Goal: Task Accomplishment & Management: Manage account settings

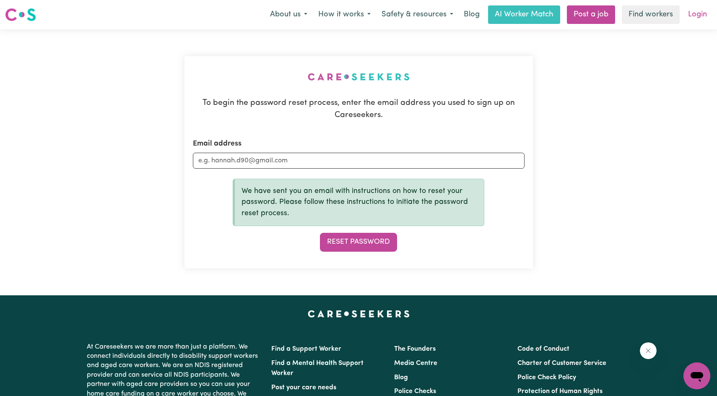
click at [700, 16] on link "Login" at bounding box center [697, 14] width 29 height 18
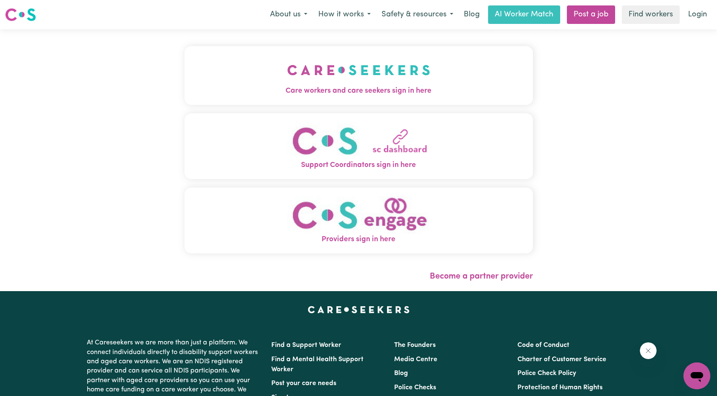
click at [361, 90] on span "Care workers and care seekers sign in here" at bounding box center [358, 91] width 348 height 11
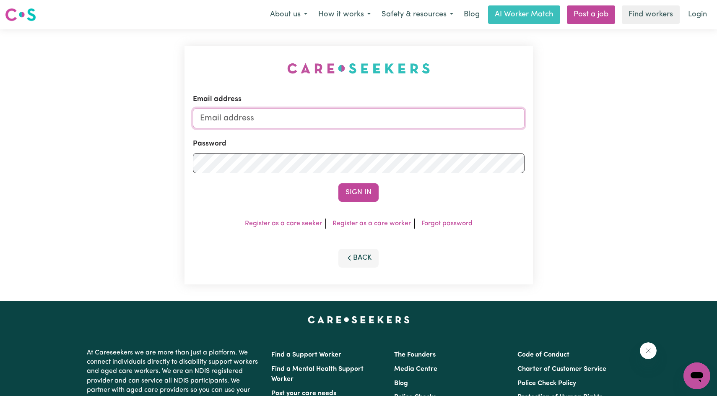
click at [285, 124] on input "Email address" at bounding box center [359, 118] width 332 height 20
type input "[EMAIL_ADDRESS][DOMAIN_NAME]"
click at [344, 188] on button "Sign In" at bounding box center [358, 192] width 40 height 18
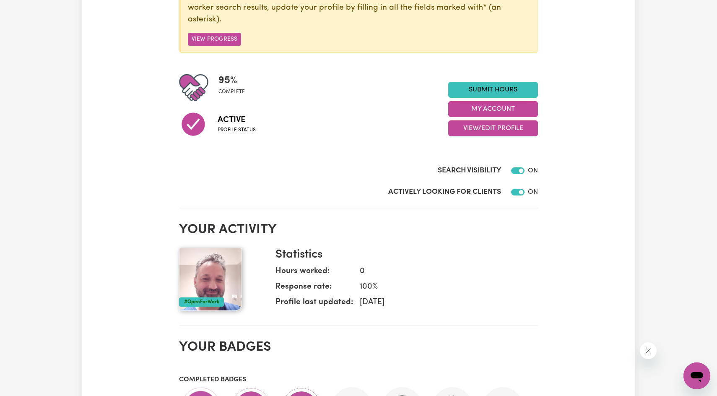
scroll to position [168, 0]
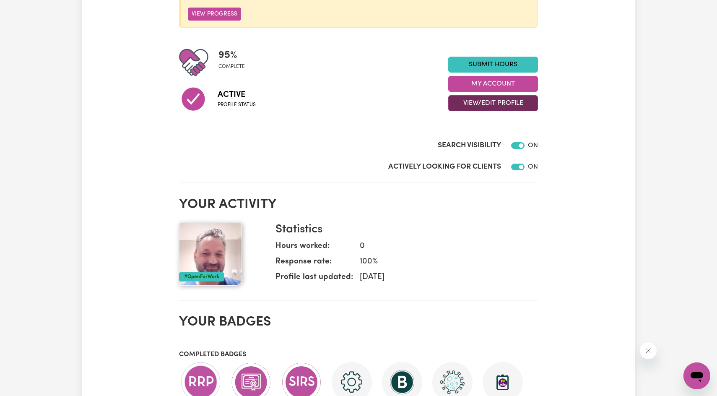
click at [483, 102] on button "View/Edit Profile" at bounding box center [493, 103] width 90 height 16
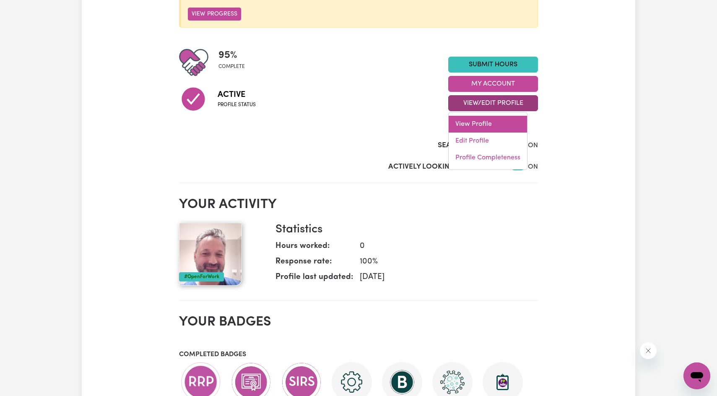
click at [476, 123] on link "View Profile" at bounding box center [488, 124] width 78 height 17
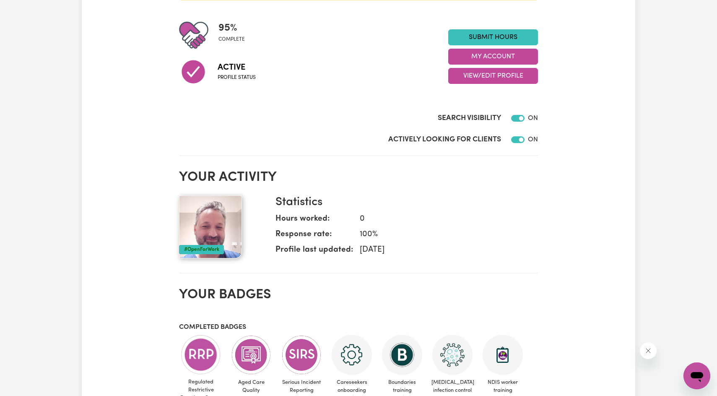
scroll to position [210, 0]
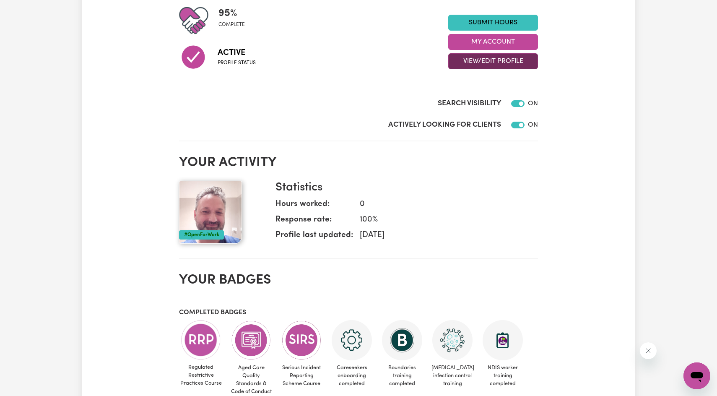
click at [486, 65] on button "View/Edit Profile" at bounding box center [493, 61] width 90 height 16
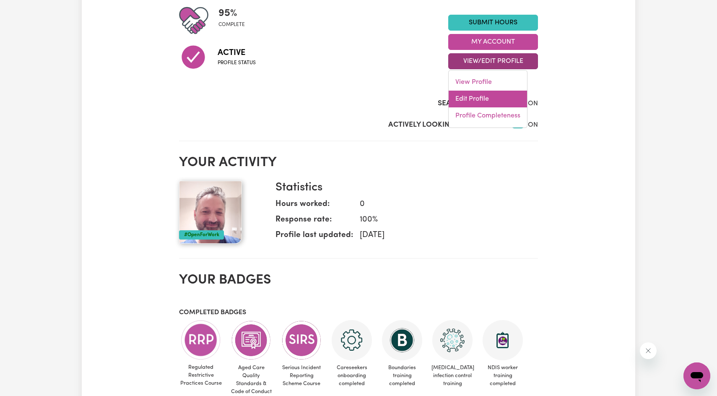
click at [473, 98] on link "Edit Profile" at bounding box center [488, 99] width 78 height 17
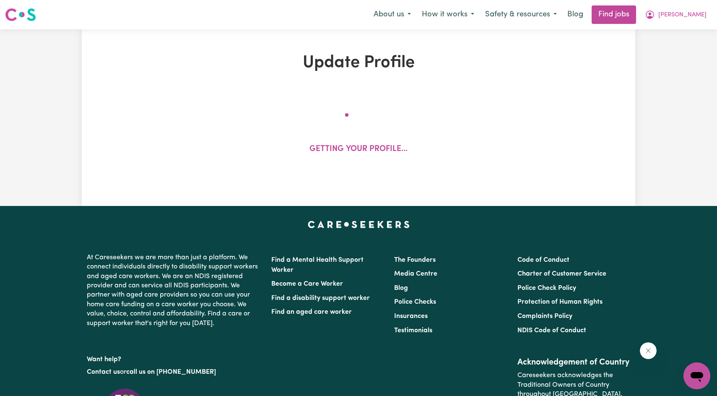
select select "[DEMOGRAPHIC_DATA]"
select select "[DEMOGRAPHIC_DATA] Citizen"
select select "Studying a healthcare related degree or qualification"
select select "65"
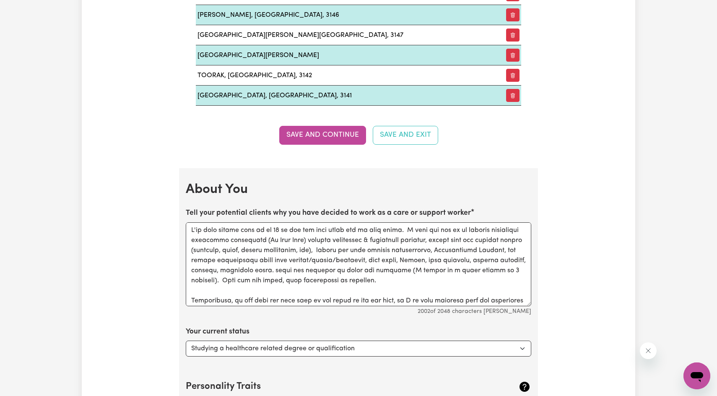
scroll to position [1258, 0]
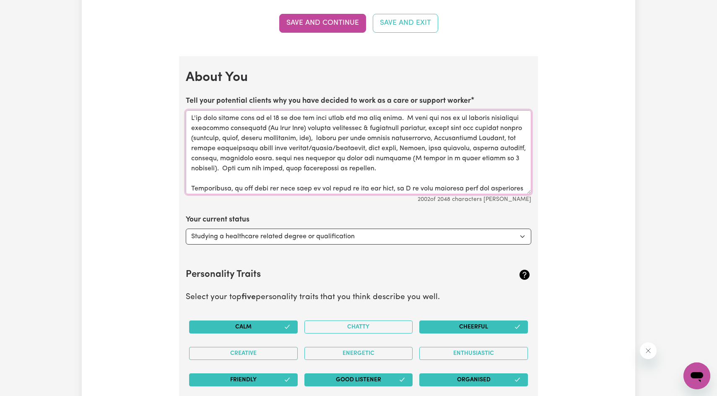
click at [202, 117] on textarea "Tell your potential clients why you have decided to work as a care or support w…" at bounding box center [358, 152] width 345 height 84
click at [286, 119] on textarea "Tell your potential clients why you have decided to work as a care or support w…" at bounding box center [358, 152] width 345 height 84
click at [363, 114] on textarea "Tell your potential clients why you have decided to work as a care or support w…" at bounding box center [358, 152] width 345 height 84
click at [365, 117] on textarea "Tell your potential clients why you have decided to work as a care or support w…" at bounding box center [358, 152] width 345 height 84
drag, startPoint x: 365, startPoint y: 117, endPoint x: 370, endPoint y: 124, distance: 8.5
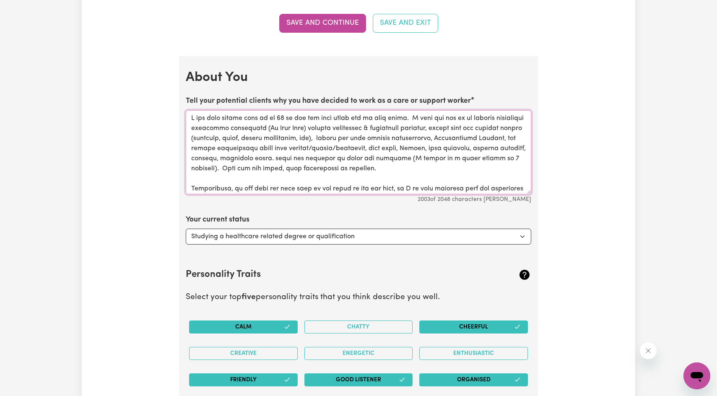
click at [365, 117] on textarea "Tell your potential clients why you have decided to work as a care or support w…" at bounding box center [358, 152] width 345 height 84
click at [437, 114] on textarea "Tell your potential clients why you have decided to work as a care or support w…" at bounding box center [358, 152] width 345 height 84
drag, startPoint x: 437, startPoint y: 114, endPoint x: 436, endPoint y: 119, distance: 5.0
click at [436, 114] on textarea "Tell your potential clients why you have decided to work as a care or support w…" at bounding box center [358, 152] width 345 height 84
click at [436, 127] on textarea "Tell your potential clients why you have decided to work as a care or support w…" at bounding box center [358, 152] width 345 height 84
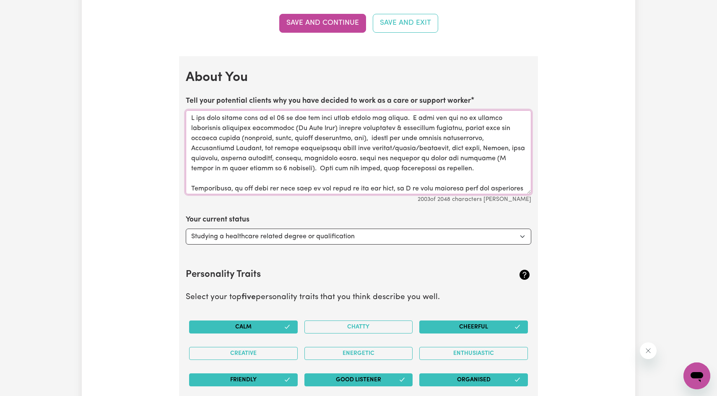
click at [433, 115] on textarea "Tell your potential clients why you have decided to work as a care or support w…" at bounding box center [358, 152] width 345 height 84
click at [431, 120] on textarea "Tell your potential clients why you have decided to work as a care or support w…" at bounding box center [358, 152] width 345 height 84
click at [429, 116] on textarea "Tell your potential clients why you have decided to work as a care or support w…" at bounding box center [358, 152] width 345 height 84
drag, startPoint x: 374, startPoint y: 128, endPoint x: 502, endPoint y: 125, distance: 127.9
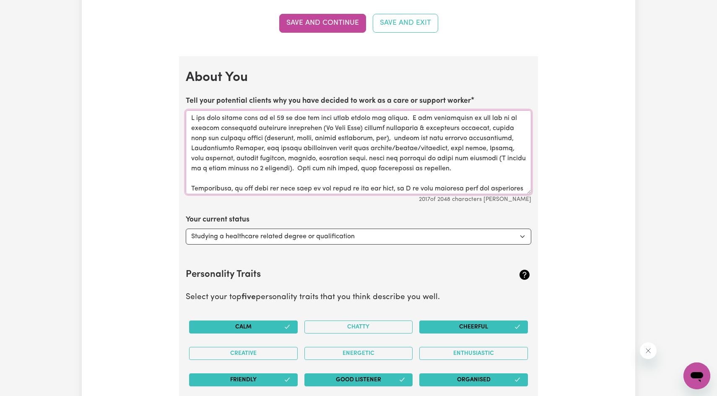
click at [502, 125] on textarea "Tell your potential clients why you have decided to work as a care or support w…" at bounding box center [358, 152] width 345 height 84
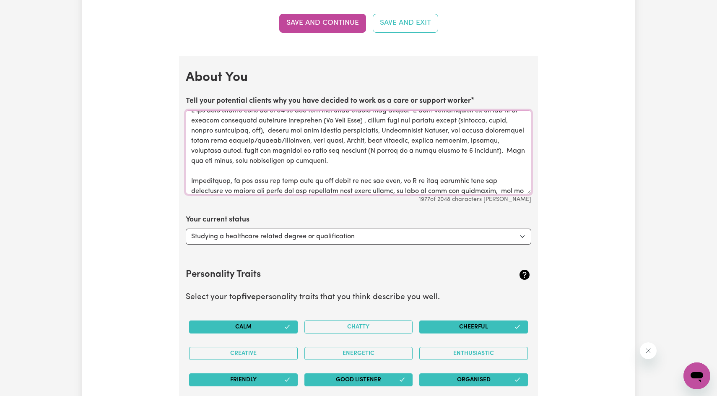
scroll to position [0, 0]
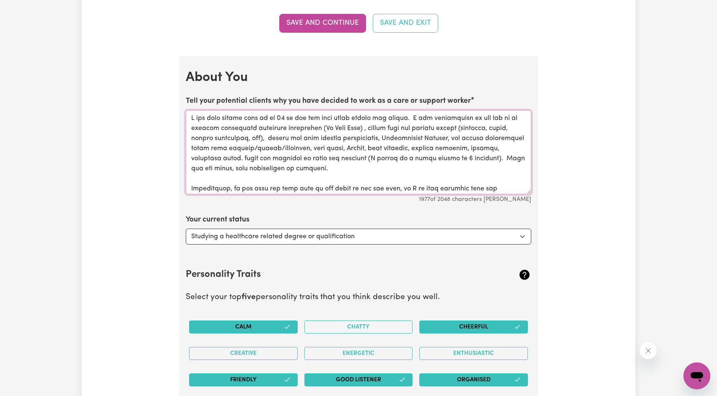
click at [268, 157] on textarea "Tell your potential clients why you have decided to work as a care or support w…" at bounding box center [358, 152] width 345 height 84
click at [236, 158] on textarea "Tell your potential clients why you have decided to work as a care or support w…" at bounding box center [358, 152] width 345 height 84
click at [239, 158] on textarea "Tell your potential clients why you have decided to work as a care or support w…" at bounding box center [358, 152] width 345 height 84
click at [336, 158] on textarea "Tell your potential clients why you have decided to work as a care or support w…" at bounding box center [358, 152] width 345 height 84
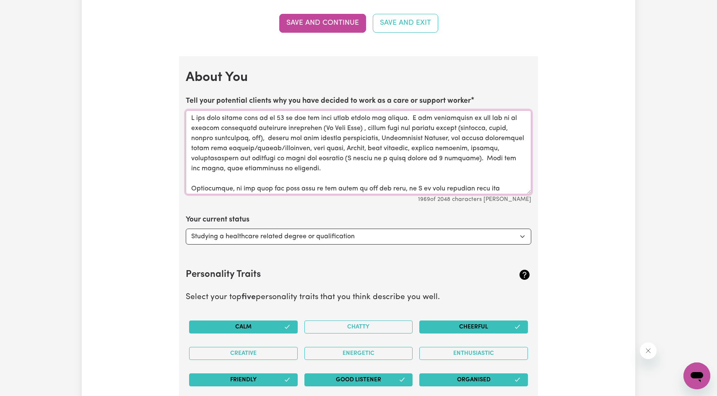
drag, startPoint x: 369, startPoint y: 158, endPoint x: 491, endPoint y: 153, distance: 122.5
click at [491, 153] on textarea "Tell your potential clients why you have decided to work as a care or support w…" at bounding box center [358, 152] width 345 height 84
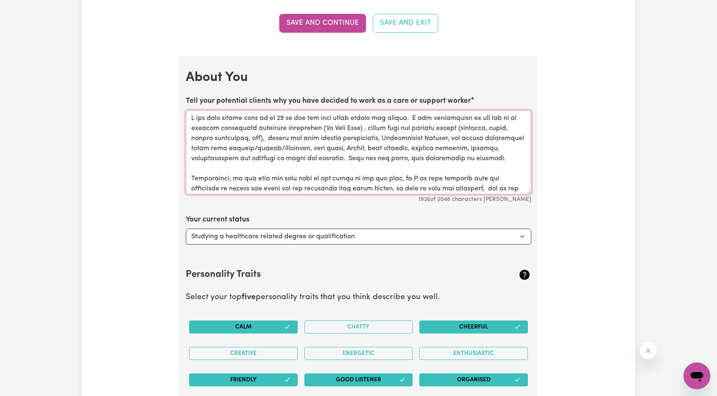
drag, startPoint x: 273, startPoint y: 156, endPoint x: 292, endPoint y: 165, distance: 20.6
click at [272, 157] on textarea "Tell your potential clients why you have decided to work as a care or support w…" at bounding box center [358, 152] width 345 height 84
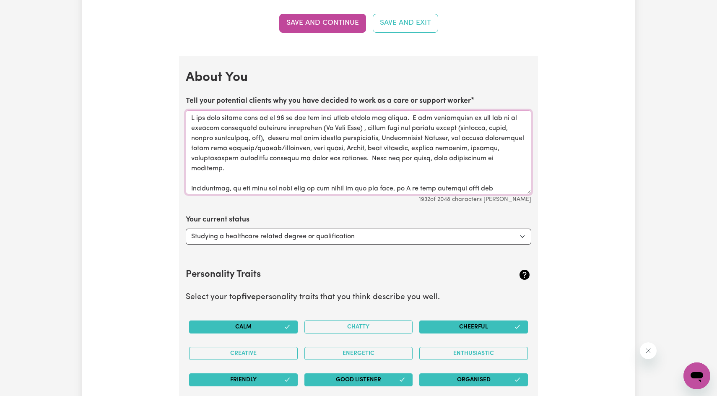
drag, startPoint x: 322, startPoint y: 158, endPoint x: 369, endPoint y: 202, distance: 65.0
click at [328, 164] on textarea "Tell your potential clients why you have decided to work as a care or support w…" at bounding box center [358, 152] width 345 height 84
click at [325, 158] on textarea "Tell your potential clients why you have decided to work as a care or support w…" at bounding box center [358, 152] width 345 height 84
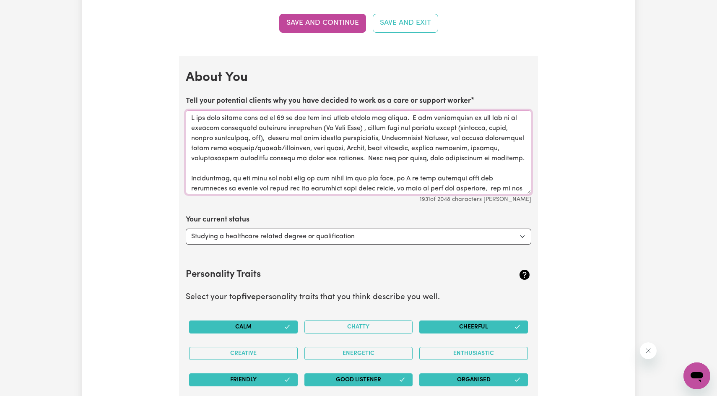
drag, startPoint x: 346, startPoint y: 160, endPoint x: 383, endPoint y: 156, distance: 37.5
click at [383, 156] on textarea "Tell your potential clients why you have decided to work as a care or support w…" at bounding box center [358, 152] width 345 height 84
click at [316, 173] on textarea "Tell your potential clients why you have decided to work as a care or support w…" at bounding box center [358, 152] width 345 height 84
click at [361, 160] on textarea "Tell your potential clients why you have decided to work as a care or support w…" at bounding box center [358, 152] width 345 height 84
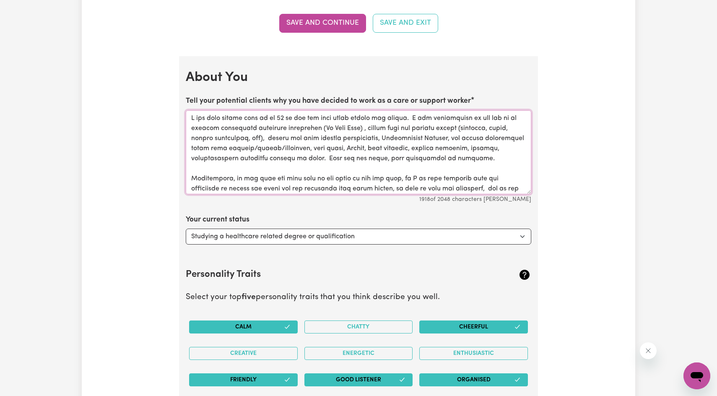
click at [390, 186] on textarea "Tell your potential clients why you have decided to work as a care or support w…" at bounding box center [358, 152] width 345 height 84
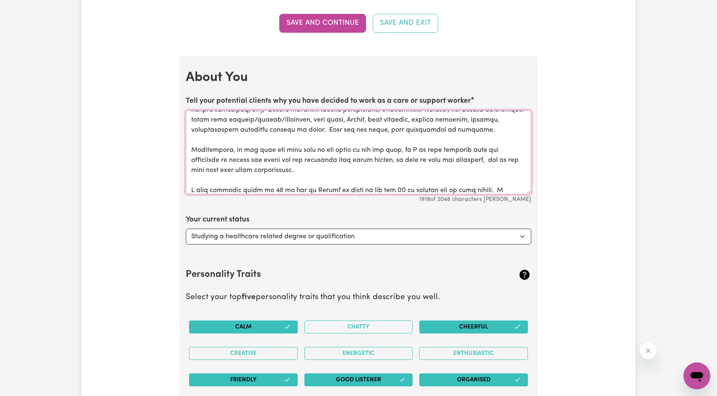
scroll to position [42, 0]
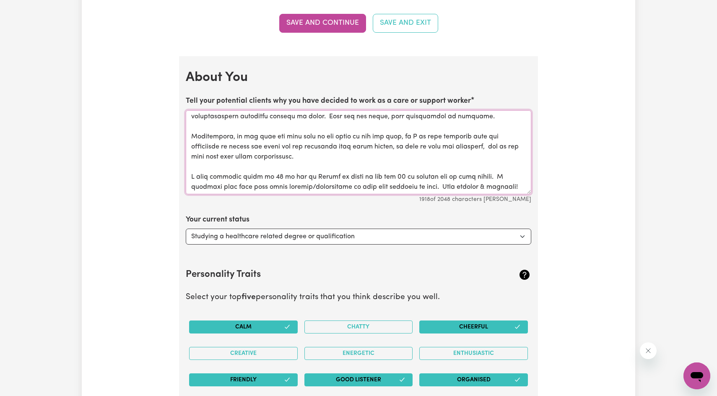
click at [232, 135] on textarea "Tell your potential clients why you have decided to work as a care or support w…" at bounding box center [358, 152] width 345 height 84
click at [226, 137] on textarea "Tell your potential clients why you have decided to work as a care or support w…" at bounding box center [358, 152] width 345 height 84
click at [281, 136] on textarea "Tell your potential clients why you have decided to work as a care or support w…" at bounding box center [358, 152] width 345 height 84
click at [279, 138] on textarea "Tell your potential clients why you have decided to work as a care or support w…" at bounding box center [358, 152] width 345 height 84
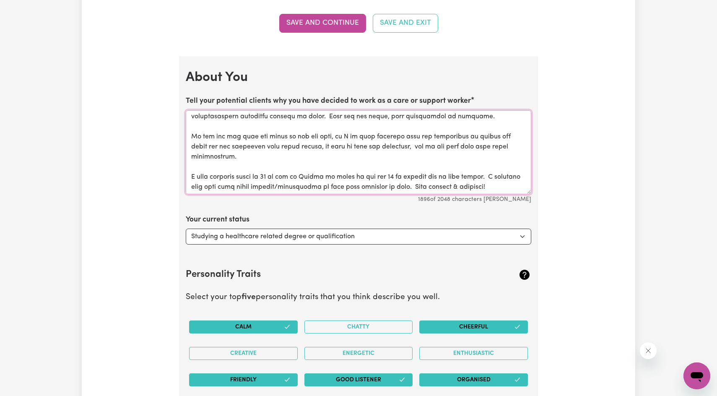
click at [267, 135] on textarea "Tell your potential clients why you have decided to work as a care or support w…" at bounding box center [358, 152] width 345 height 84
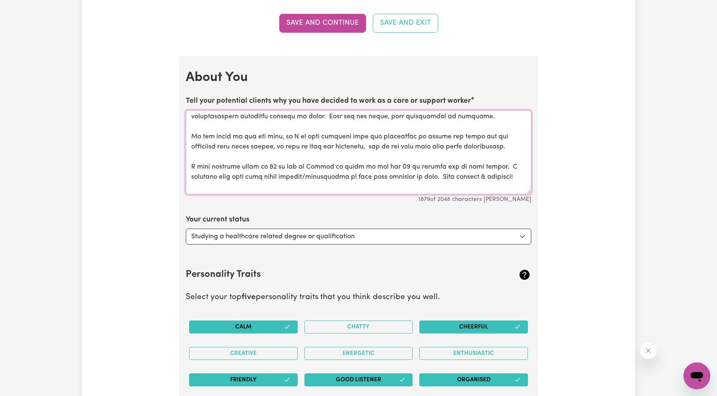
click at [289, 137] on textarea "Tell your potential clients why you have decided to work as a care or support w…" at bounding box center [358, 152] width 345 height 84
click at [288, 135] on textarea "Tell your potential clients why you have decided to work as a care or support w…" at bounding box center [358, 152] width 345 height 84
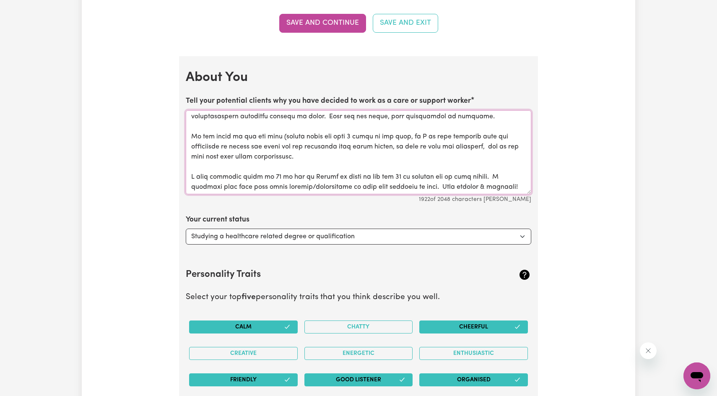
click at [405, 133] on textarea "Tell your potential clients why you have decided to work as a care or support w…" at bounding box center [358, 152] width 345 height 84
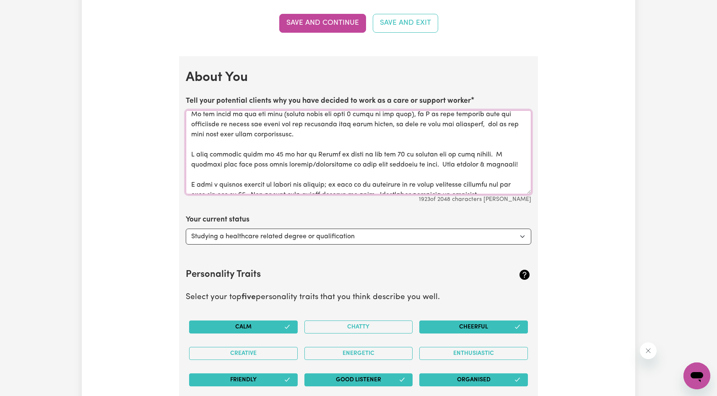
scroll to position [84, 0]
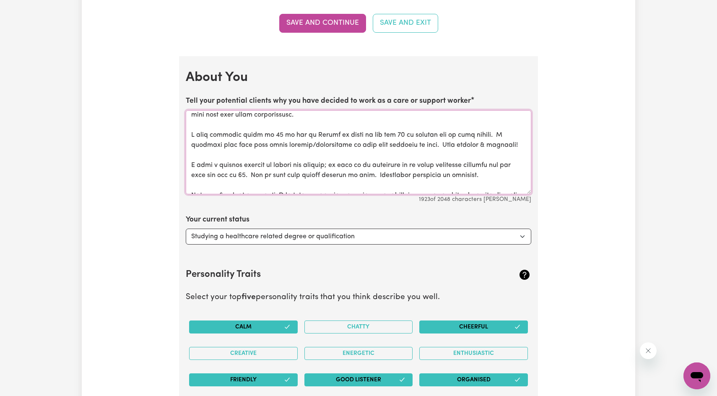
click at [204, 135] on textarea "Tell your potential clients why you have decided to work as a care or support w…" at bounding box center [358, 152] width 345 height 84
click at [195, 133] on textarea "Tell your potential clients why you have decided to work as a care or support w…" at bounding box center [358, 152] width 345 height 84
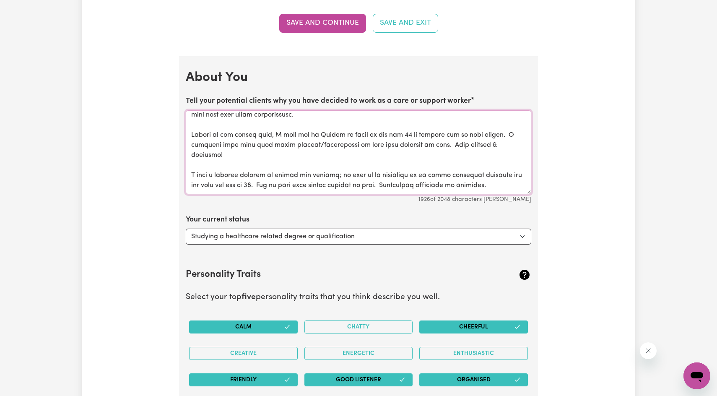
click at [410, 133] on textarea "Tell your potential clients why you have decided to work as a care or support w…" at bounding box center [358, 152] width 345 height 84
click at [485, 145] on textarea "Tell your potential clients why you have decided to work as a care or support w…" at bounding box center [358, 152] width 345 height 84
click at [488, 146] on textarea "Tell your potential clients why you have decided to work as a care or support w…" at bounding box center [358, 152] width 345 height 84
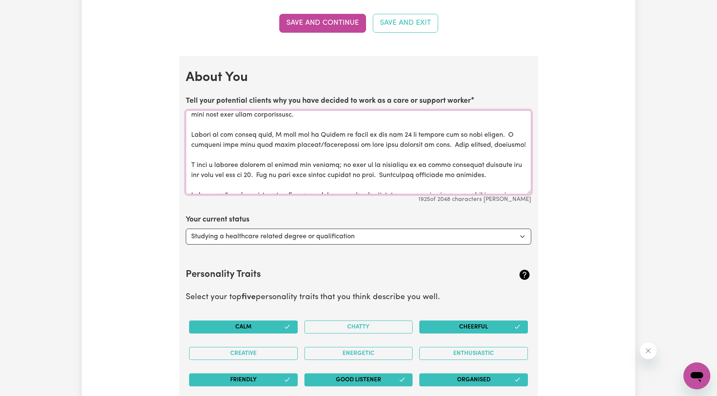
drag, startPoint x: 509, startPoint y: 144, endPoint x: 536, endPoint y: 168, distance: 36.2
click at [512, 147] on textarea "Tell your potential clients why you have decided to work as a care or support w…" at bounding box center [358, 152] width 345 height 84
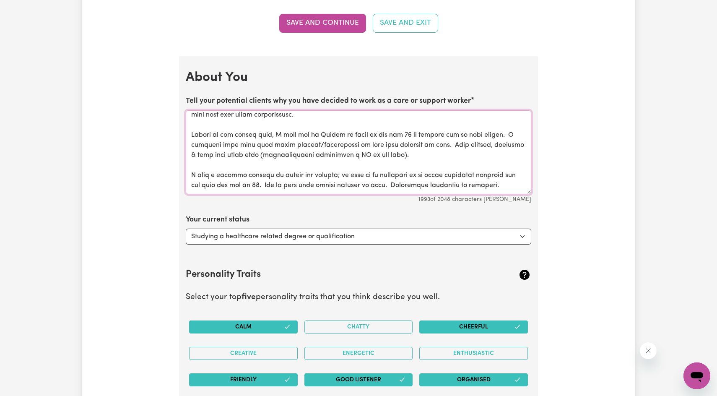
click at [269, 153] on textarea "Tell your potential clients why you have decided to work as a care or support w…" at bounding box center [358, 152] width 345 height 84
click at [395, 153] on textarea "Tell your potential clients why you have decided to work as a care or support w…" at bounding box center [358, 152] width 345 height 84
click at [268, 154] on textarea "Tell your potential clients why you have decided to work as a care or support w…" at bounding box center [358, 152] width 345 height 84
click at [440, 153] on textarea "Tell your potential clients why you have decided to work as a care or support w…" at bounding box center [358, 152] width 345 height 84
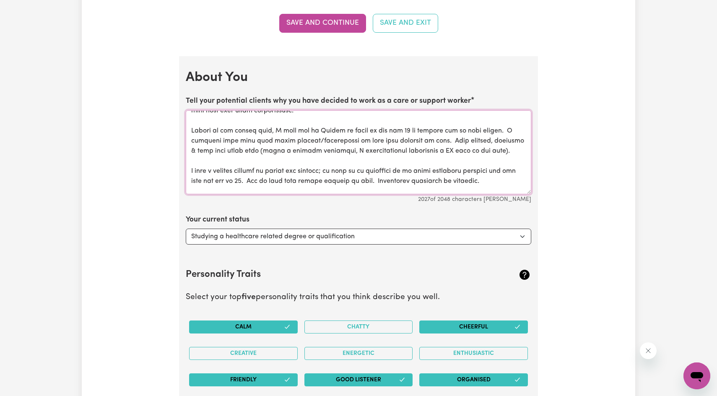
scroll to position [101, 0]
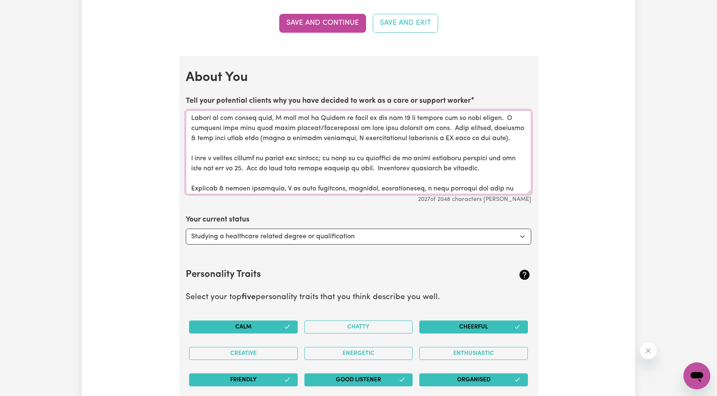
click at [472, 137] on textarea "Tell your potential clients why you have decided to work as a care or support w…" at bounding box center [358, 152] width 345 height 84
click at [499, 158] on textarea "Tell your potential clients why you have decided to work as a care or support w…" at bounding box center [358, 152] width 345 height 84
click at [435, 156] on textarea "Tell your potential clients why you have decided to work as a care or support w…" at bounding box center [358, 152] width 345 height 84
click at [508, 158] on textarea "Tell your potential clients why you have decided to work as a care or support w…" at bounding box center [358, 152] width 345 height 84
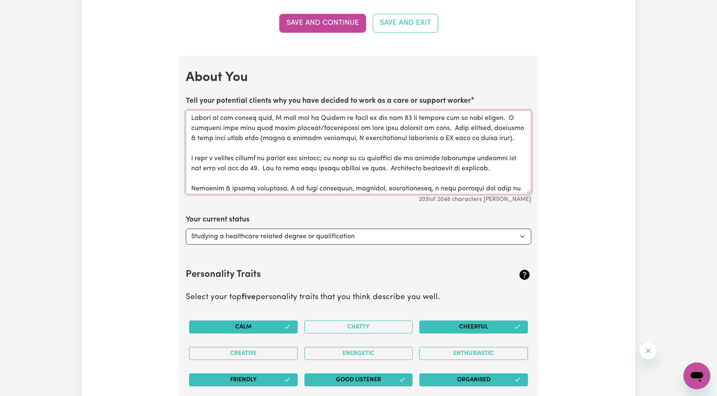
click at [508, 158] on textarea "Tell your potential clients why you have decided to work as a care or support w…" at bounding box center [358, 152] width 345 height 84
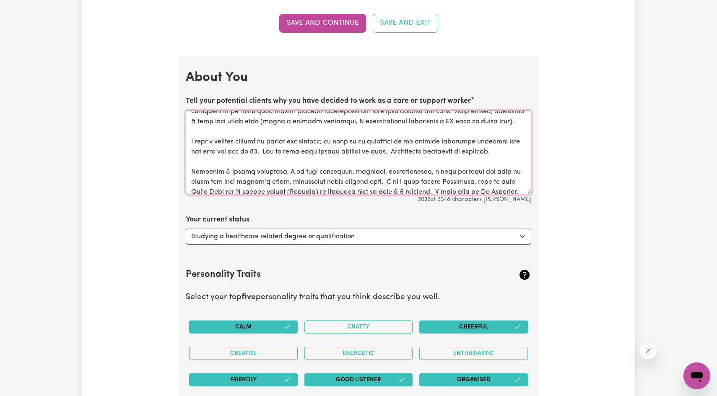
scroll to position [134, 0]
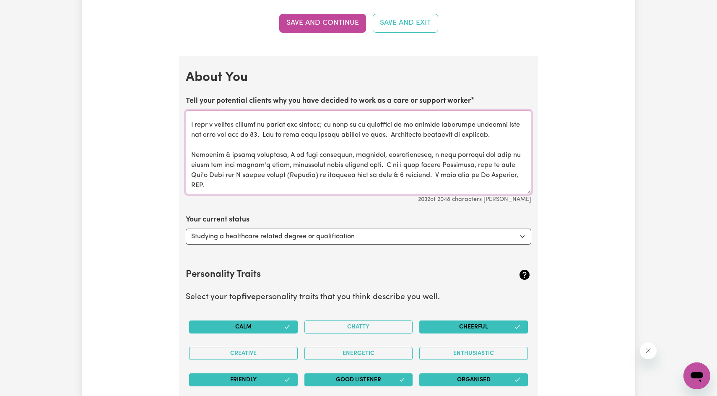
click at [326, 156] on textarea "Tell your potential clients why you have decided to work as a care or support w…" at bounding box center [358, 152] width 345 height 84
click at [380, 162] on textarea "Tell your potential clients why you have decided to work as a care or support w…" at bounding box center [358, 152] width 345 height 84
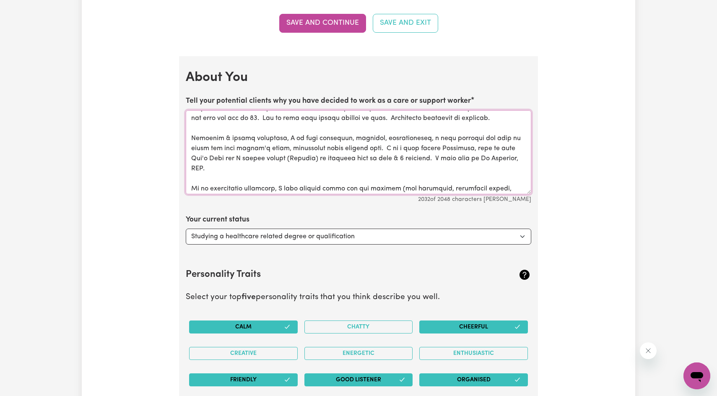
click at [402, 148] on textarea "Tell your potential clients why you have decided to work as a care or support w…" at bounding box center [358, 152] width 345 height 84
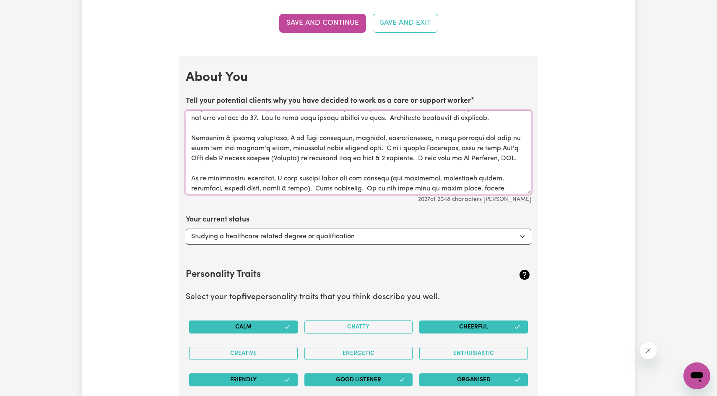
click at [378, 147] on textarea "Tell your potential clients why you have decided to work as a care or support w…" at bounding box center [358, 152] width 345 height 84
click at [444, 147] on textarea "Tell your potential clients why you have decided to work as a care or support w…" at bounding box center [358, 152] width 345 height 84
click at [446, 148] on textarea "Tell your potential clients why you have decided to work as a care or support w…" at bounding box center [358, 152] width 345 height 84
click at [228, 158] on textarea "Tell your potential clients why you have decided to work as a care or support w…" at bounding box center [358, 152] width 345 height 84
click at [257, 175] on textarea "Tell your potential clients why you have decided to work as a care or support w…" at bounding box center [358, 152] width 345 height 84
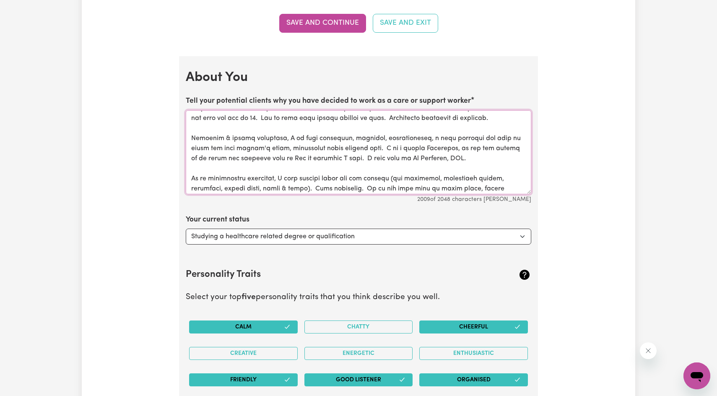
click at [241, 159] on textarea "Tell your potential clients why you have decided to work as a care or support w…" at bounding box center [358, 152] width 345 height 84
click at [280, 174] on textarea "Tell your potential clients why you have decided to work as a care or support w…" at bounding box center [358, 152] width 345 height 84
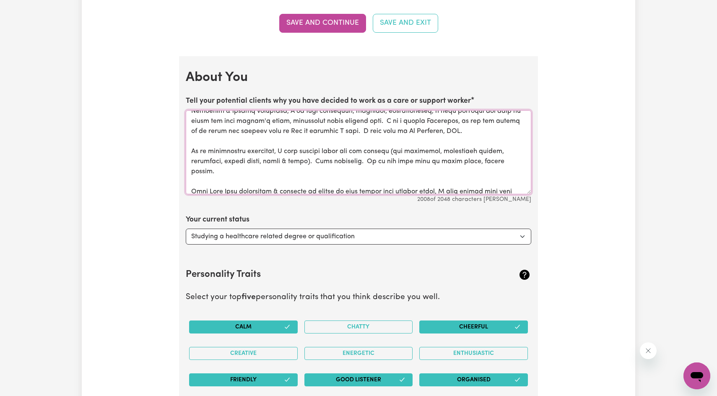
scroll to position [194, 0]
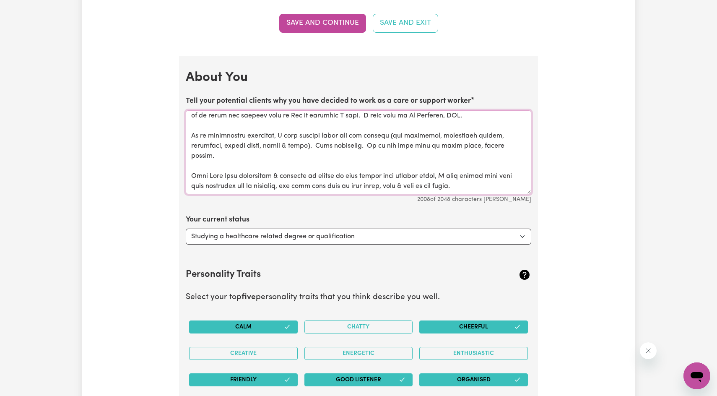
drag, startPoint x: 249, startPoint y: 134, endPoint x: 265, endPoint y: 150, distance: 22.3
click at [252, 136] on textarea "Tell your potential clients why you have decided to work as a care or support w…" at bounding box center [358, 152] width 345 height 84
click at [349, 133] on textarea "Tell your potential clients why you have decided to work as a care or support w…" at bounding box center [358, 152] width 345 height 84
click at [245, 158] on textarea "Tell your potential clients why you have decided to work as a care or support w…" at bounding box center [358, 152] width 345 height 84
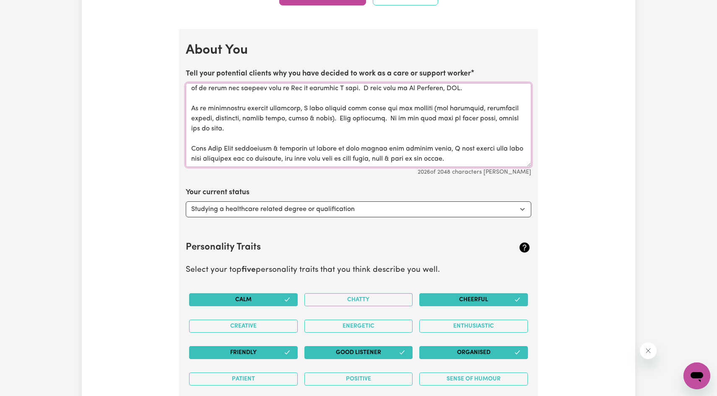
scroll to position [1300, 0]
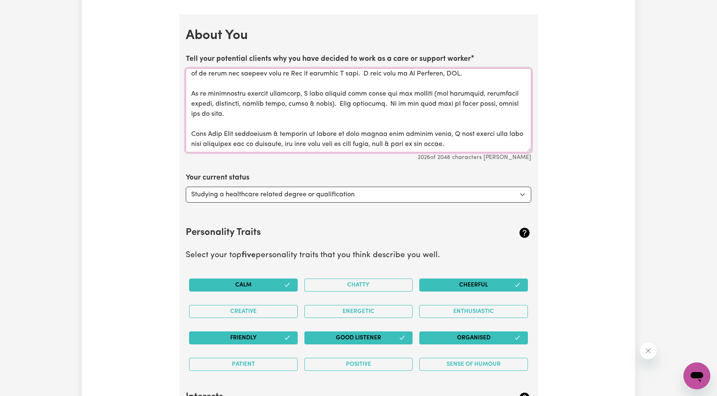
click at [387, 132] on textarea "Tell your potential clients why you have decided to work as a care or support w…" at bounding box center [358, 110] width 345 height 84
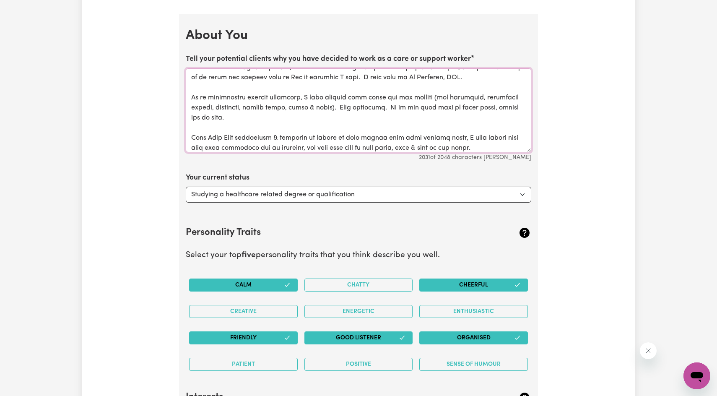
scroll to position [194, 0]
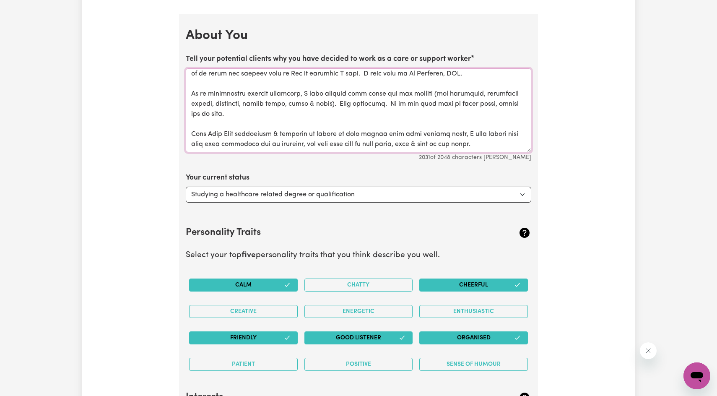
click at [400, 144] on textarea "Tell your potential clients why you have decided to work as a care or support w…" at bounding box center [358, 110] width 345 height 84
click at [410, 142] on textarea "Tell your potential clients why you have decided to work as a care or support w…" at bounding box center [358, 110] width 345 height 84
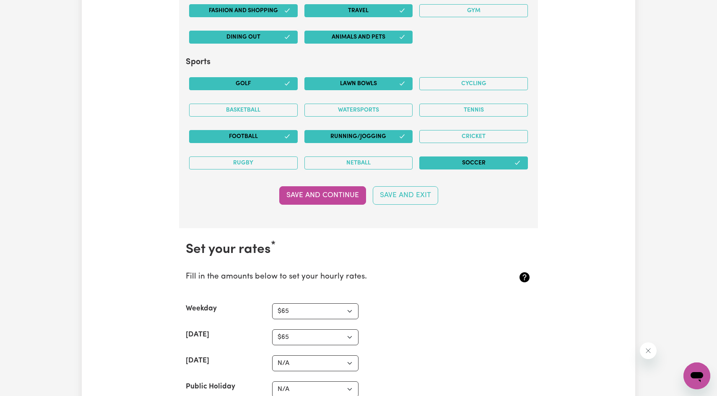
scroll to position [2012, 0]
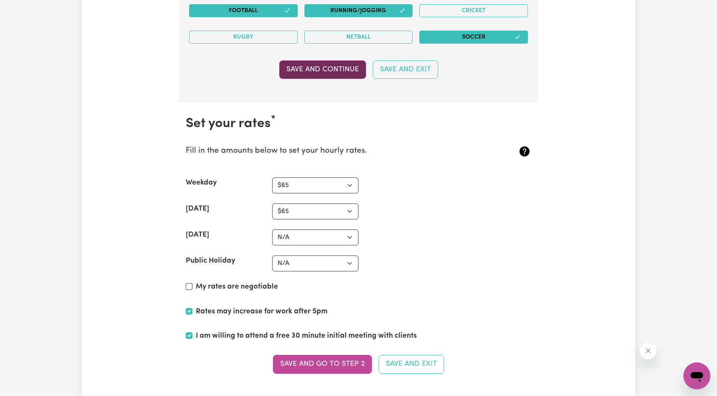
type textarea "I has been taking care of my [DEMOGRAPHIC_DATA] mum for many years before she p…"
click at [332, 65] on button "Save and Continue" at bounding box center [322, 69] width 87 height 18
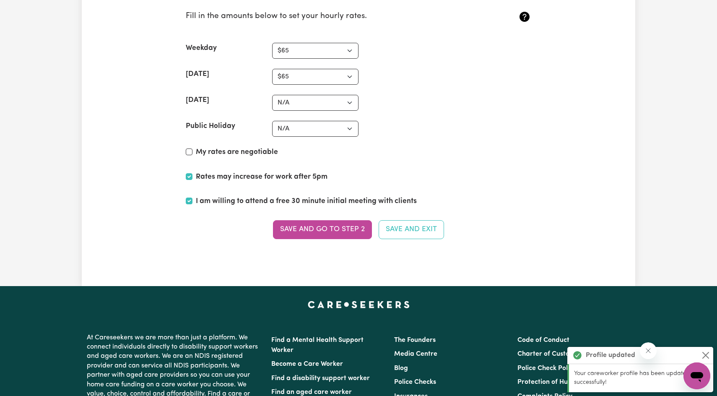
scroll to position [2156, 0]
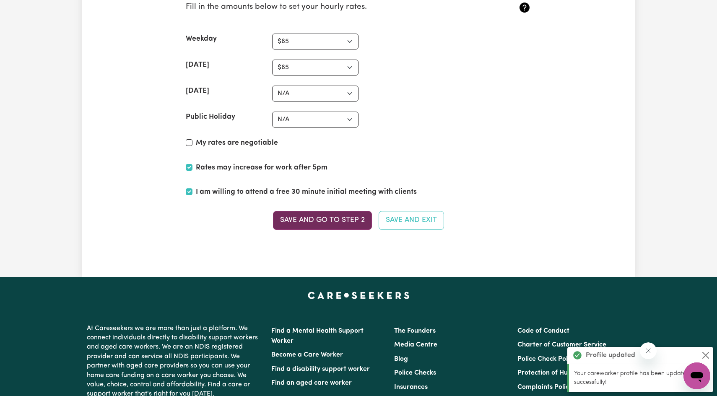
click at [320, 223] on button "Save and go to Step 2" at bounding box center [322, 220] width 99 height 18
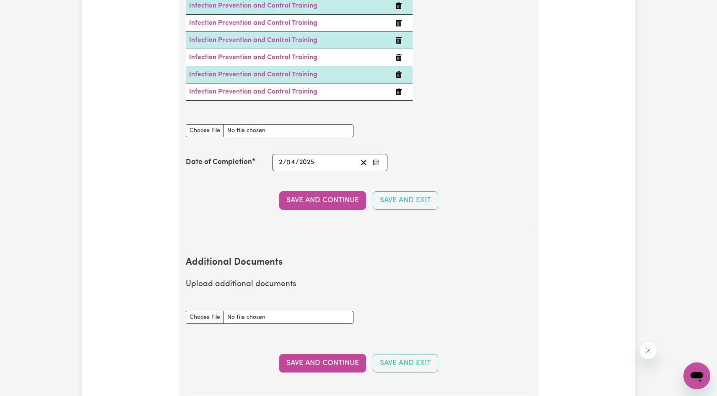
scroll to position [1593, 0]
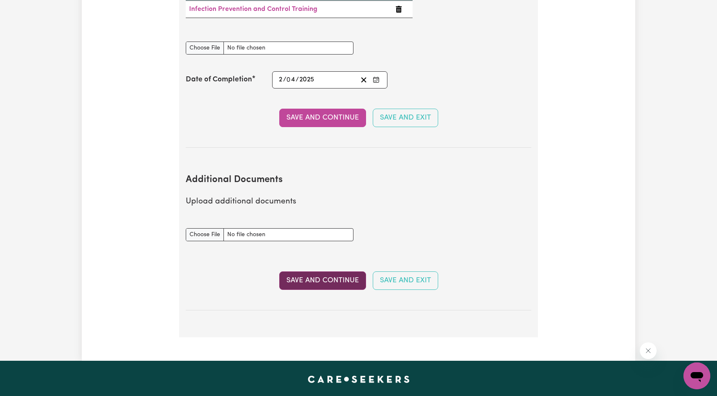
click at [315, 271] on button "Save and Continue" at bounding box center [322, 280] width 87 height 18
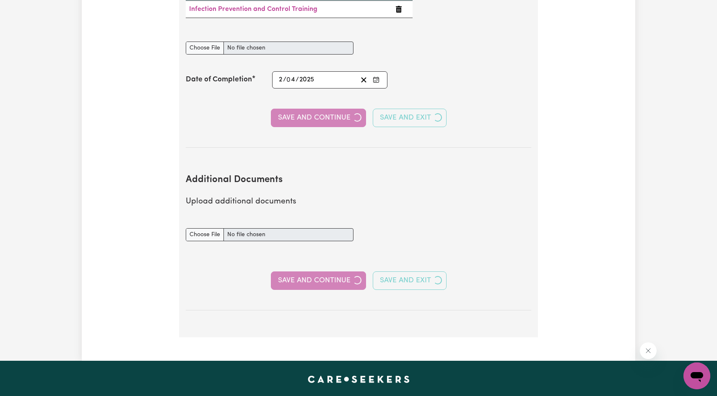
select select "1999"
select select "2010"
select select "1986"
select select "1990"
select select "2025"
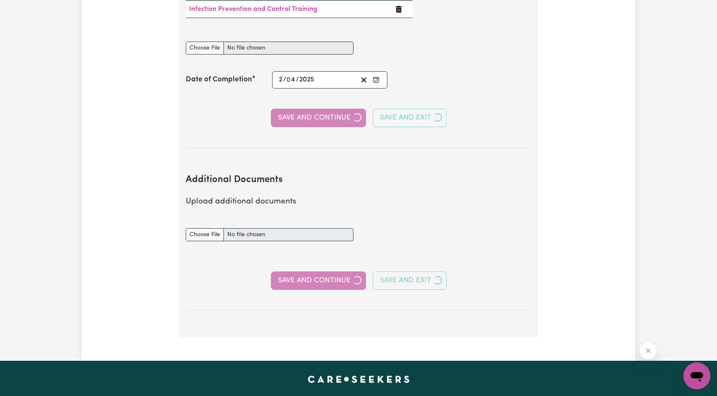
select select "Certificate III (Individual Support)"
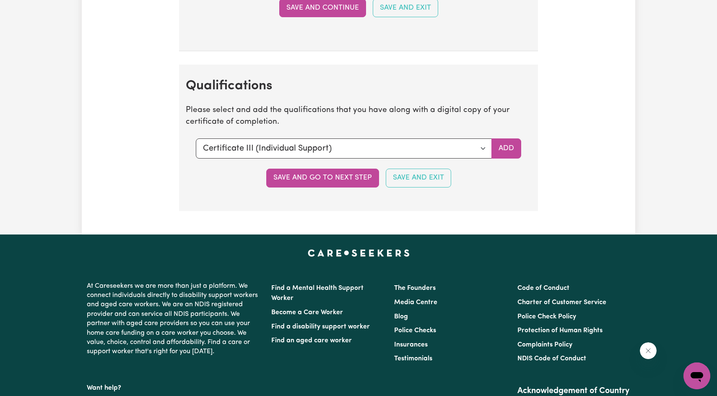
scroll to position [2222, 0]
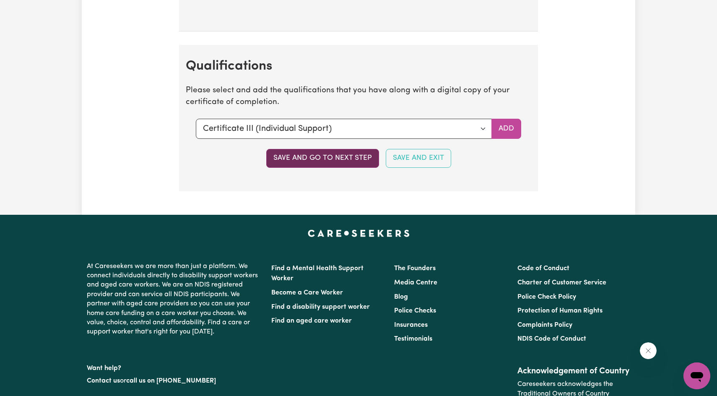
click at [332, 161] on button "Save and go to next step" at bounding box center [322, 158] width 113 height 18
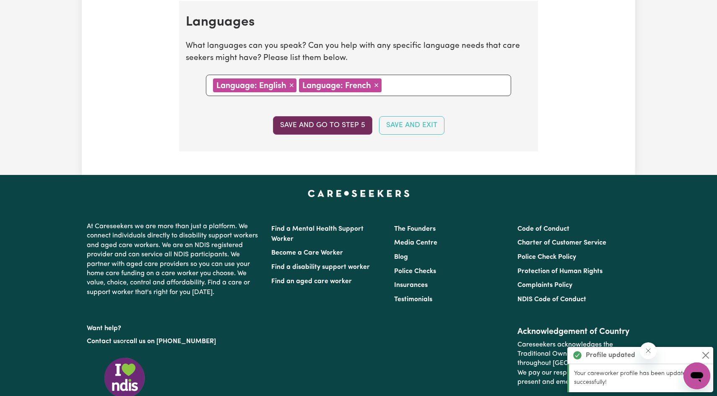
scroll to position [1048, 0]
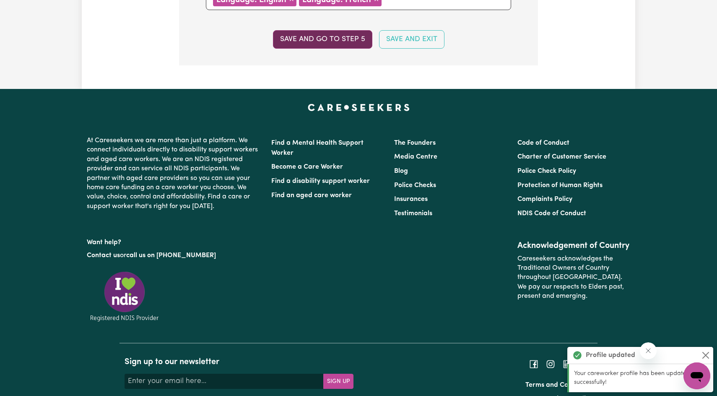
click at [330, 43] on button "Save and go to step 5" at bounding box center [322, 39] width 99 height 18
select select "I am providing services privately on my own"
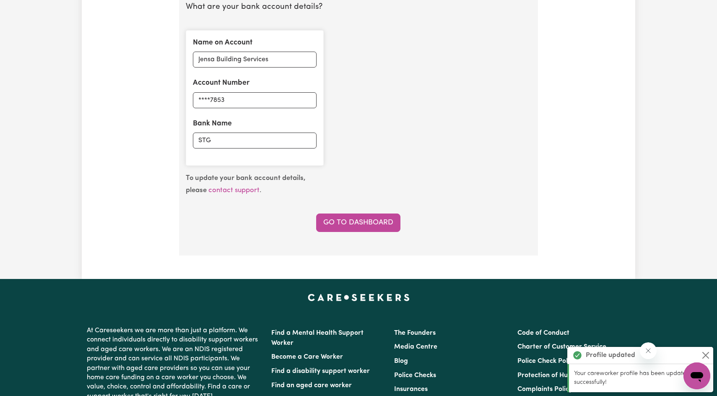
scroll to position [671, 0]
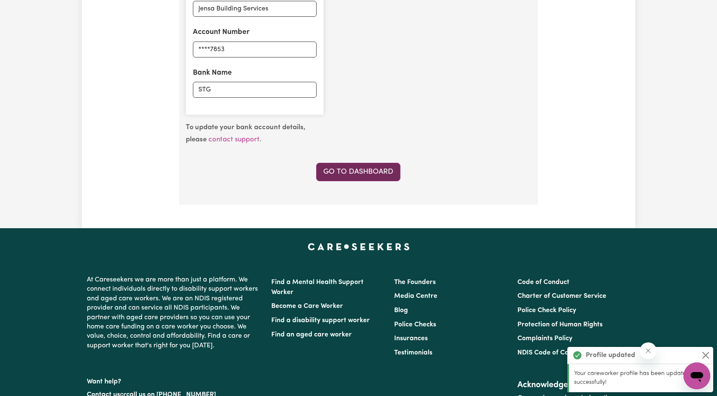
click at [351, 172] on link "Go to Dashboard" at bounding box center [358, 172] width 84 height 18
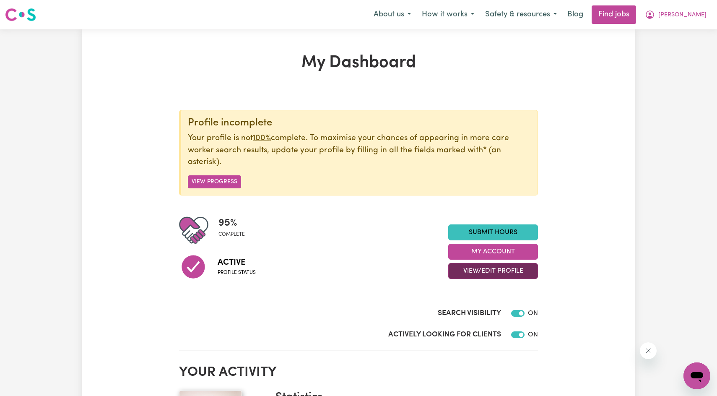
click at [486, 273] on button "View/Edit Profile" at bounding box center [493, 271] width 90 height 16
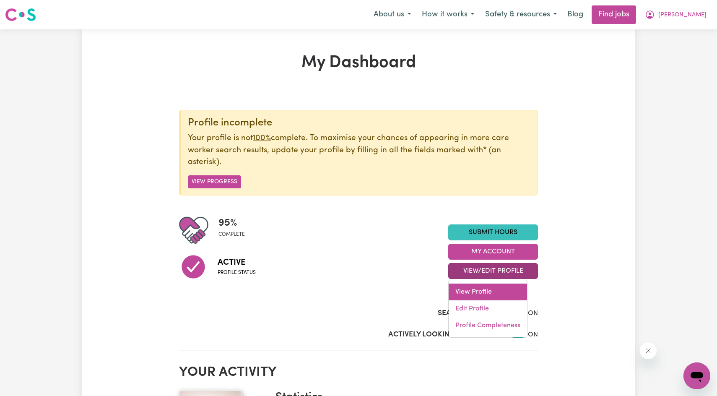
click at [473, 292] on link "View Profile" at bounding box center [488, 291] width 78 height 17
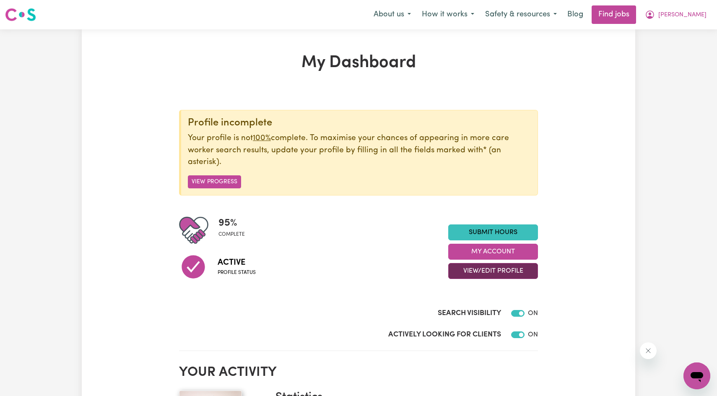
click at [488, 269] on button "View/Edit Profile" at bounding box center [493, 271] width 90 height 16
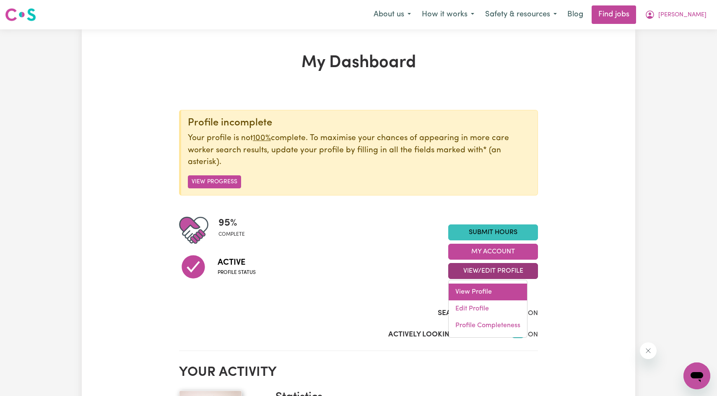
click at [474, 291] on link "View Profile" at bounding box center [488, 291] width 78 height 17
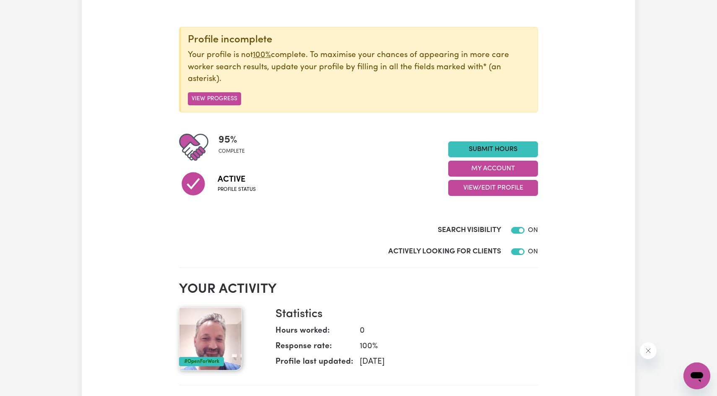
scroll to position [84, 0]
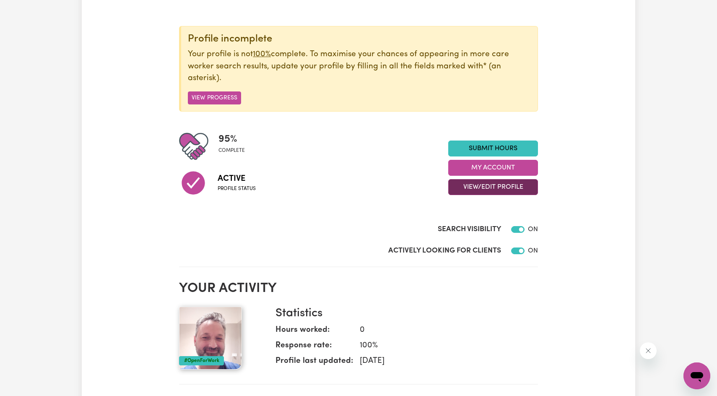
click at [481, 185] on button "View/Edit Profile" at bounding box center [493, 187] width 90 height 16
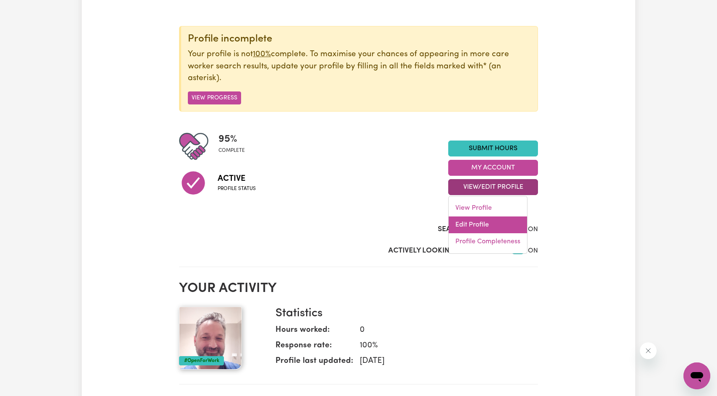
click at [470, 223] on link "Edit Profile" at bounding box center [488, 224] width 78 height 17
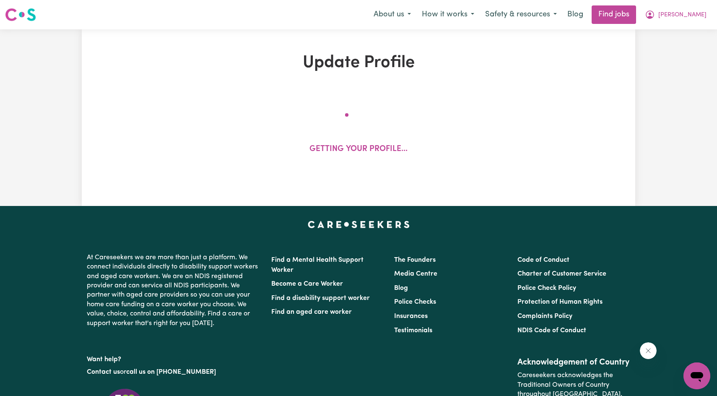
select select "[DEMOGRAPHIC_DATA]"
select select "[DEMOGRAPHIC_DATA] Citizen"
select select "Studying a healthcare related degree or qualification"
select select "65"
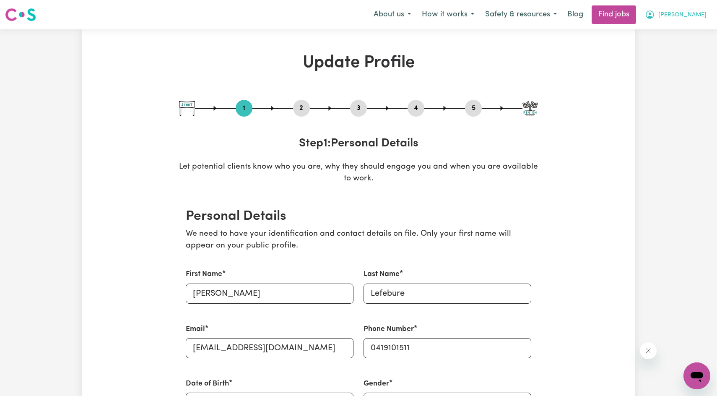
click at [698, 13] on span "[PERSON_NAME]" at bounding box center [682, 14] width 48 height 9
click at [676, 33] on link "My Account" at bounding box center [678, 33] width 66 height 16
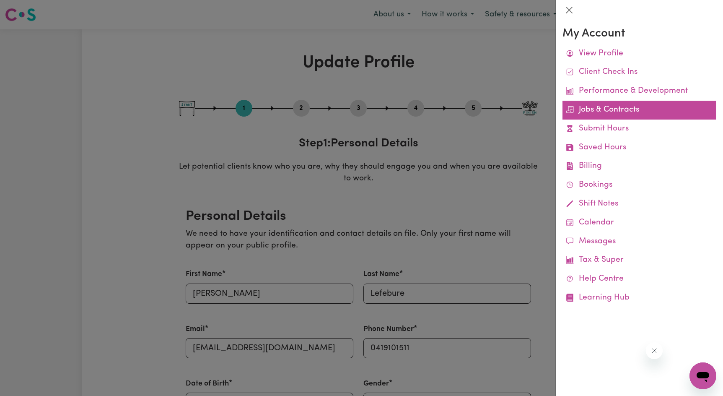
click at [603, 114] on link "Jobs & Contracts" at bounding box center [640, 110] width 154 height 19
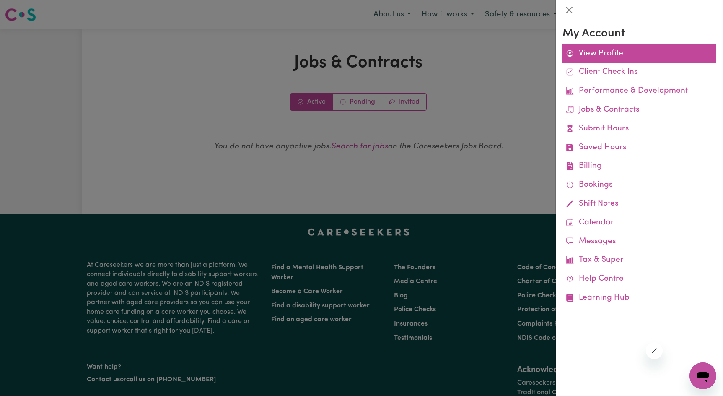
click at [591, 58] on link "View Profile" at bounding box center [640, 53] width 154 height 19
